Goal: Find specific page/section: Find specific page/section

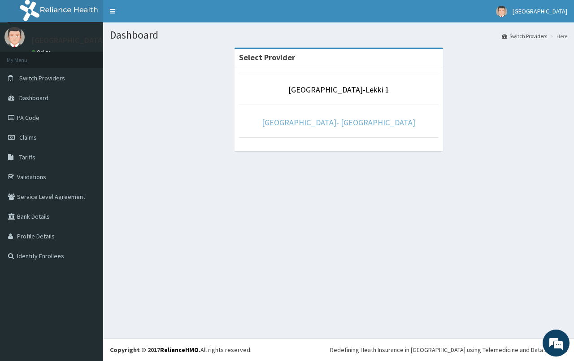
click at [357, 125] on link "[GEOGRAPHIC_DATA]- [GEOGRAPHIC_DATA]" at bounding box center [338, 122] width 153 height 10
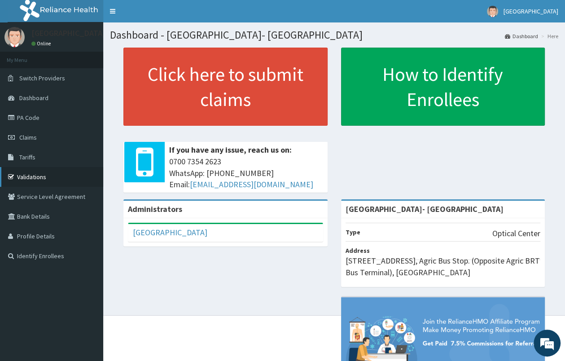
click at [45, 181] on link "Validations" at bounding box center [51, 177] width 103 height 20
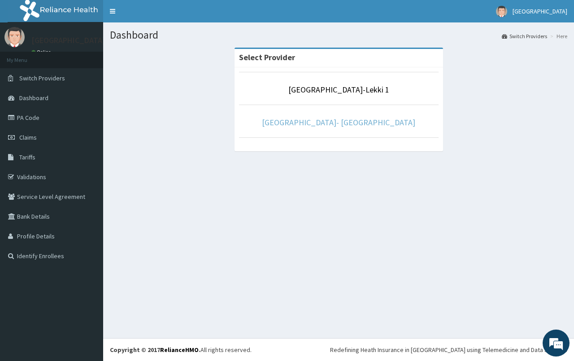
click at [309, 125] on link "[GEOGRAPHIC_DATA]- [GEOGRAPHIC_DATA]" at bounding box center [338, 122] width 153 height 10
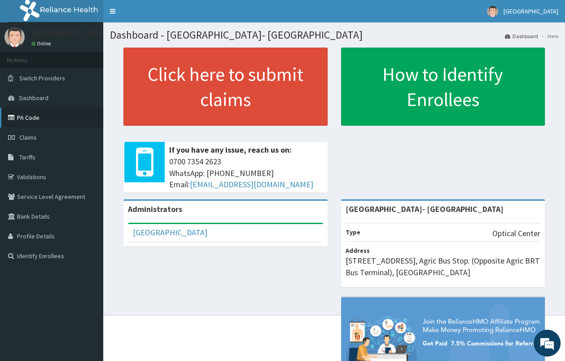
click at [35, 118] on link "PA Code" at bounding box center [51, 118] width 103 height 20
